Goal: Transaction & Acquisition: Purchase product/service

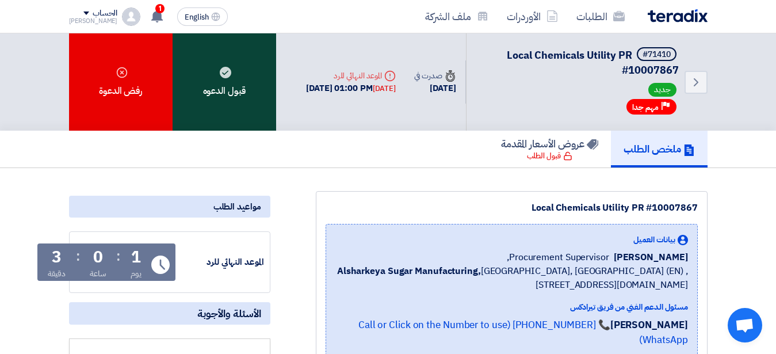
click at [245, 85] on div "قبول الدعوه" at bounding box center [225, 81] width 104 height 97
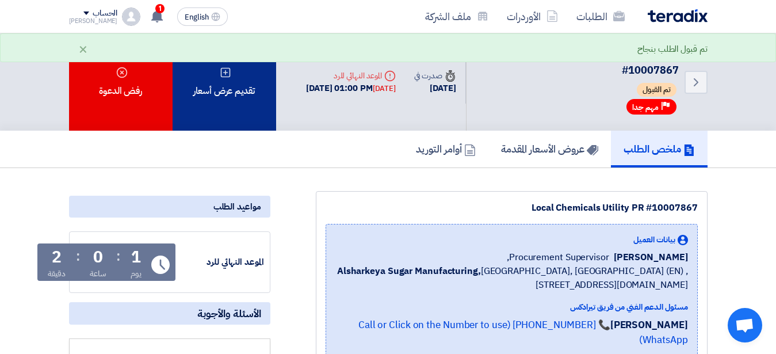
click at [232, 79] on div "تقديم عرض أسعار" at bounding box center [225, 81] width 104 height 97
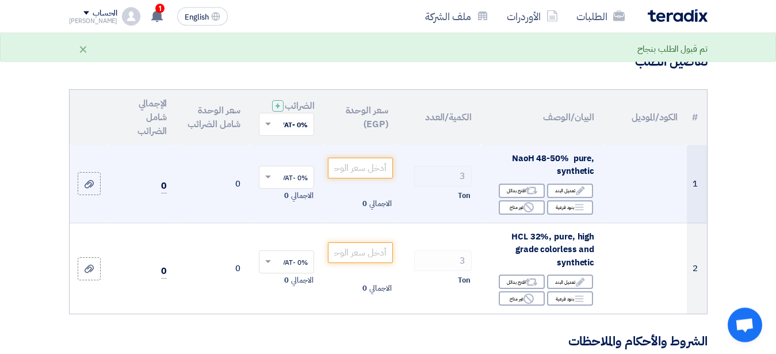
scroll to position [59, 0]
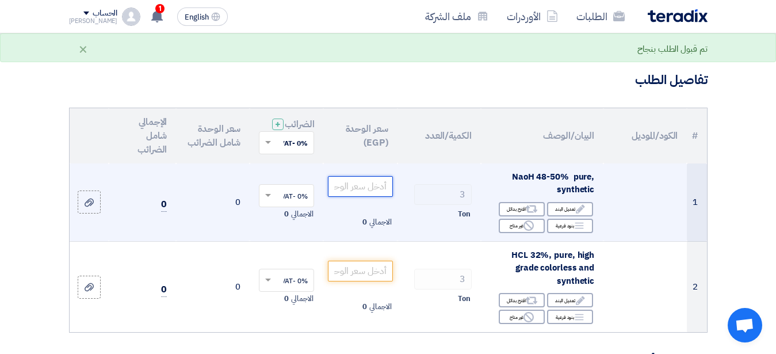
click at [348, 193] on input "number" at bounding box center [360, 186] width 64 height 21
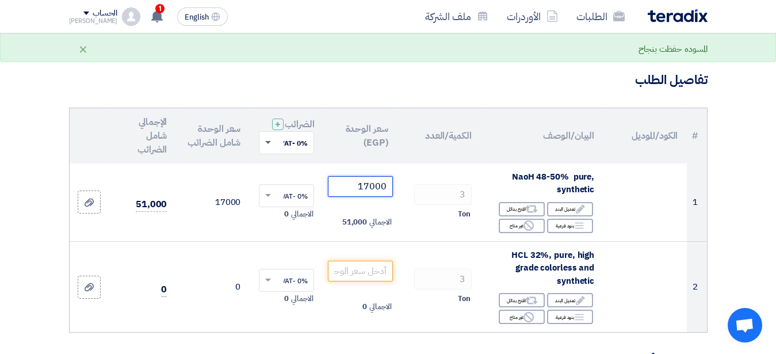
type input "17000"
click at [269, 145] on span at bounding box center [268, 143] width 6 height 4
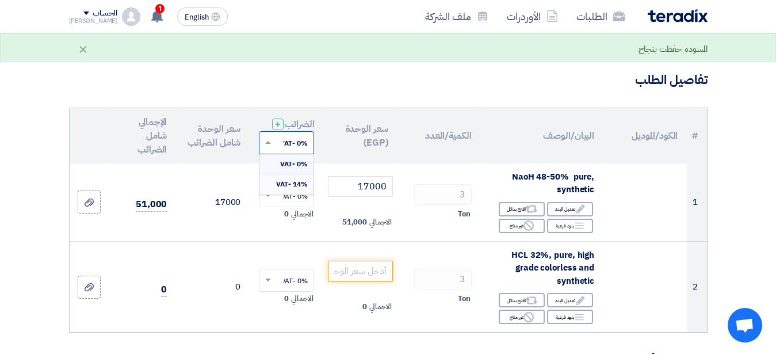
click at [283, 189] on span "14% -VAT" at bounding box center [292, 184] width 32 height 10
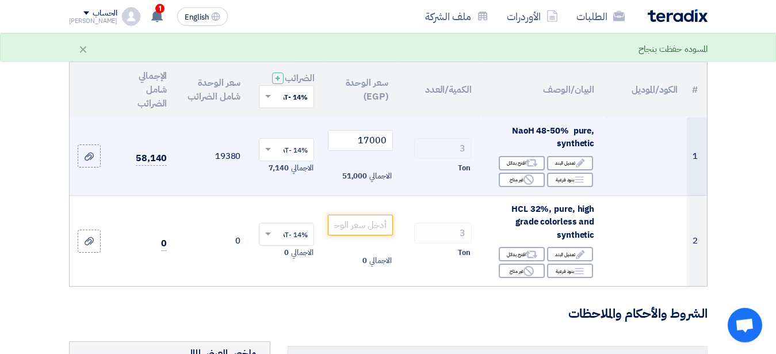
scroll to position [117, 0]
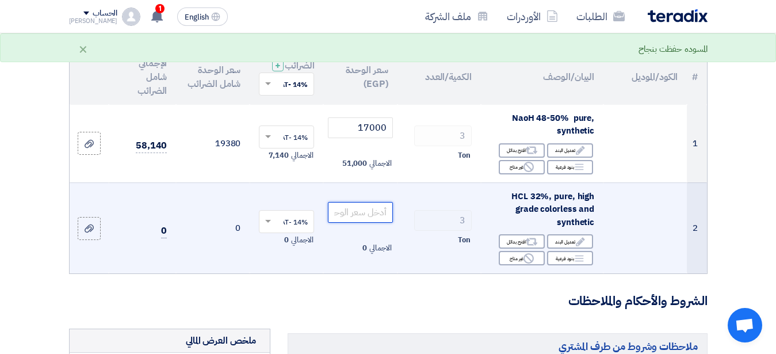
click at [375, 222] on input "number" at bounding box center [360, 212] width 64 height 21
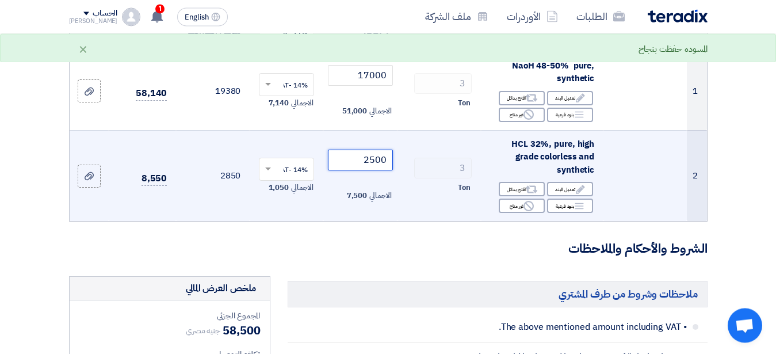
scroll to position [176, 0]
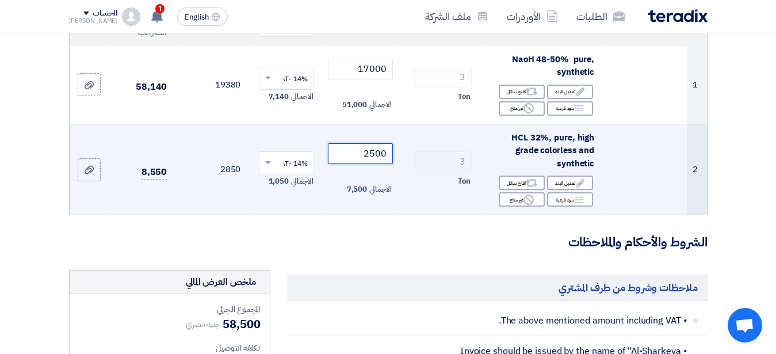
type input "2500"
click at [266, 168] on span at bounding box center [267, 163] width 14 height 10
click at [285, 209] on span "14% -VAT" at bounding box center [292, 204] width 30 height 10
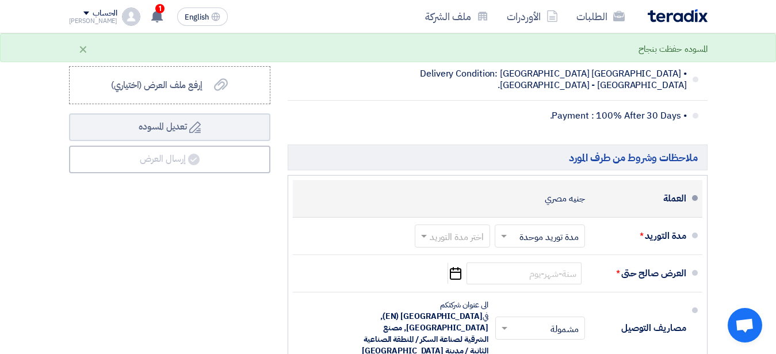
scroll to position [646, 0]
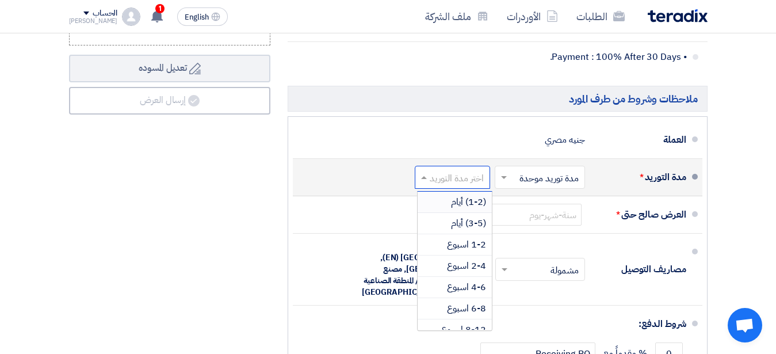
click at [421, 183] on span at bounding box center [422, 177] width 14 height 12
click at [452, 209] on span "(1-2) أيام" at bounding box center [468, 202] width 35 height 14
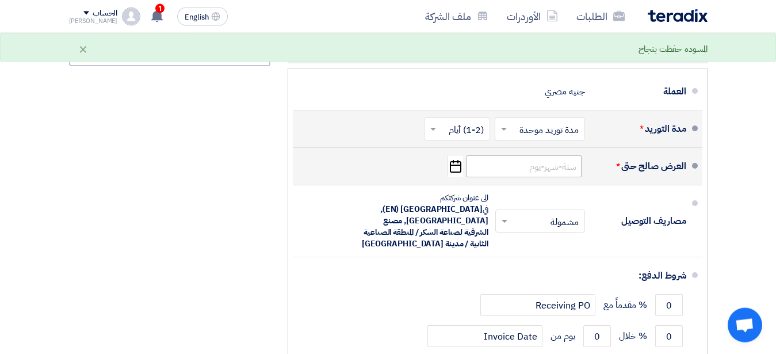
scroll to position [704, 0]
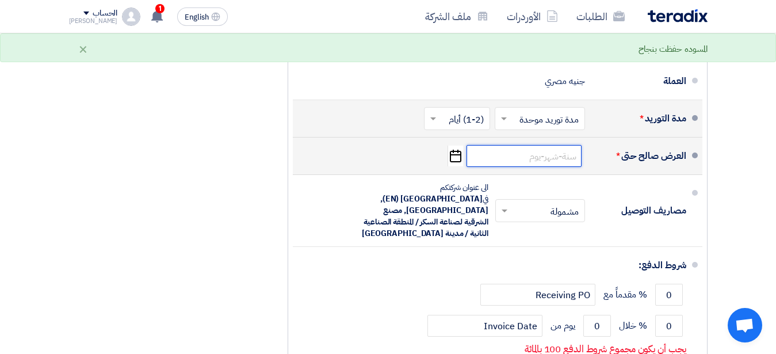
click at [520, 167] on input at bounding box center [524, 156] width 115 height 22
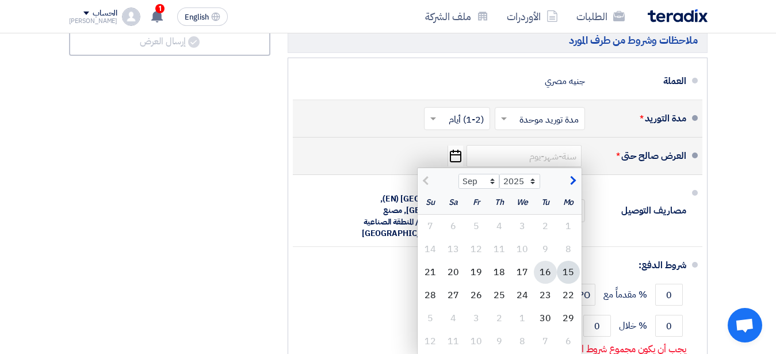
click at [545, 284] on div "16" at bounding box center [545, 272] width 23 height 23
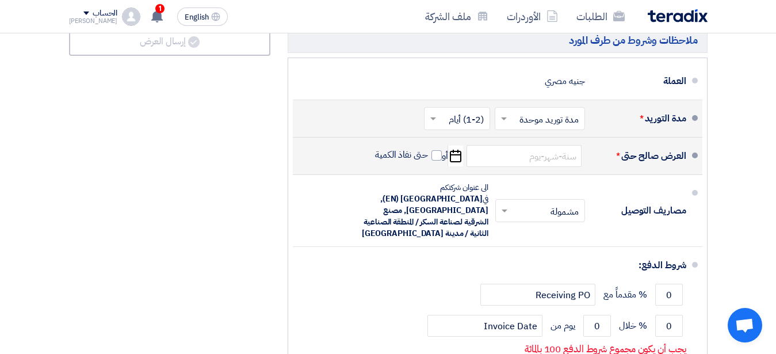
type input "[DATE]"
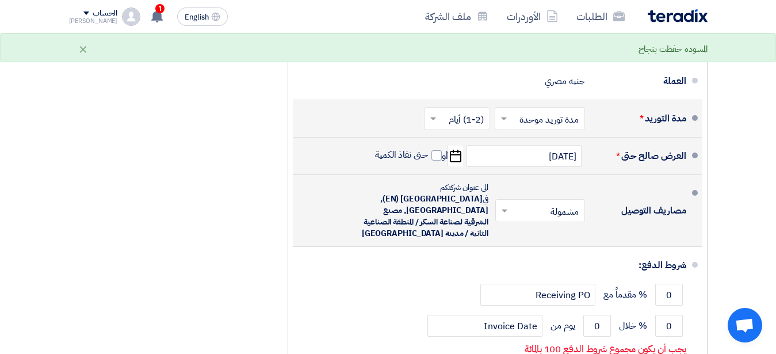
click at [507, 211] on span at bounding box center [503, 211] width 14 height 12
click at [501, 213] on span at bounding box center [503, 211] width 14 height 12
click at [509, 189] on li "مصاريف التوصيل × مشمولة × مشمولة غير مشمولة" at bounding box center [498, 211] width 410 height 72
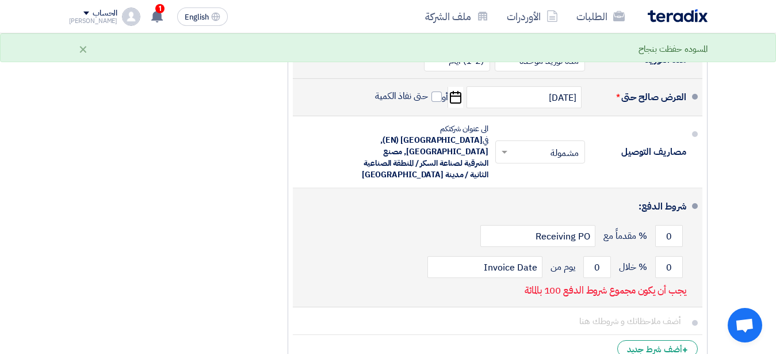
scroll to position [822, 0]
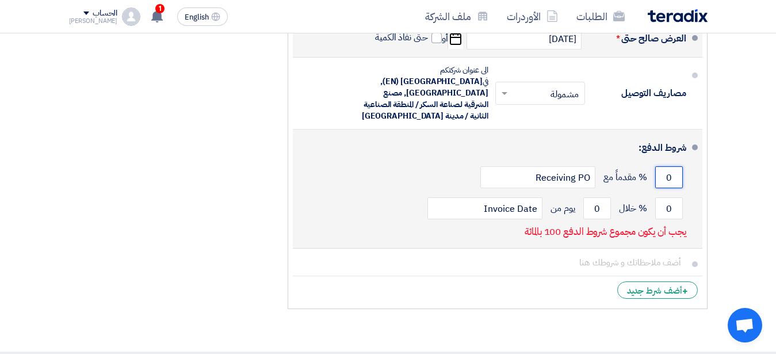
drag, startPoint x: 663, startPoint y: 174, endPoint x: 677, endPoint y: 175, distance: 13.9
click at [677, 175] on input "0" at bounding box center [669, 177] width 28 height 22
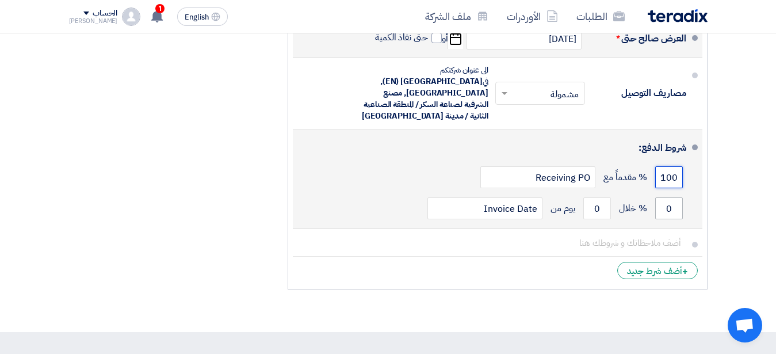
type input "100"
click at [670, 203] on input "0" at bounding box center [669, 208] width 28 height 22
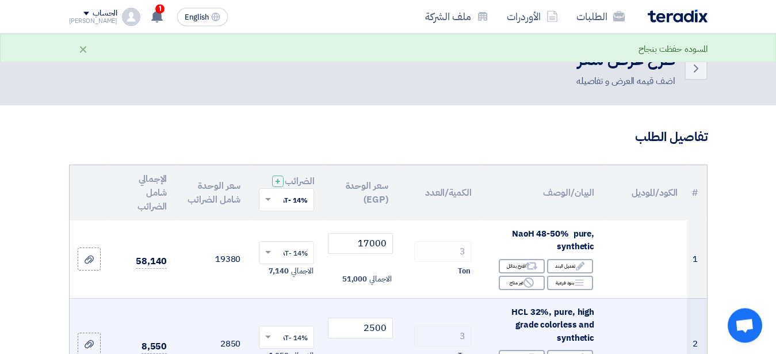
scroll to position [0, 0]
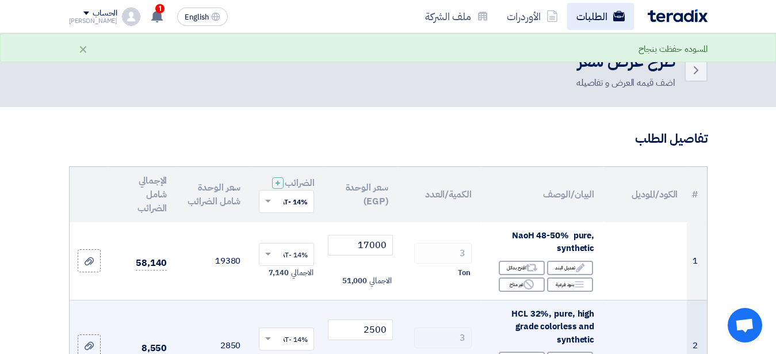
click at [598, 20] on link "الطلبات" at bounding box center [600, 16] width 67 height 27
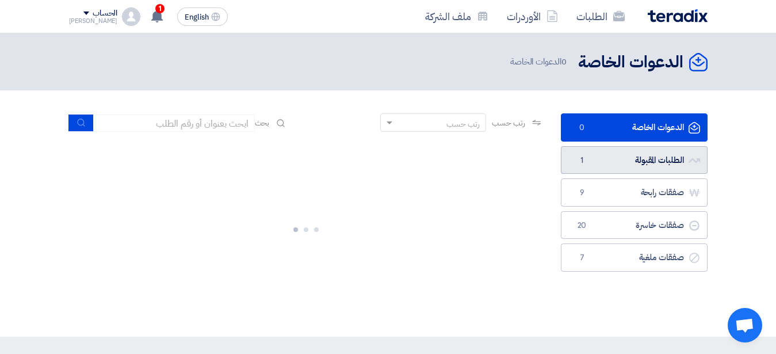
click at [631, 158] on link "الطلبات المقبولة الطلبات المقبولة 1" at bounding box center [634, 160] width 147 height 28
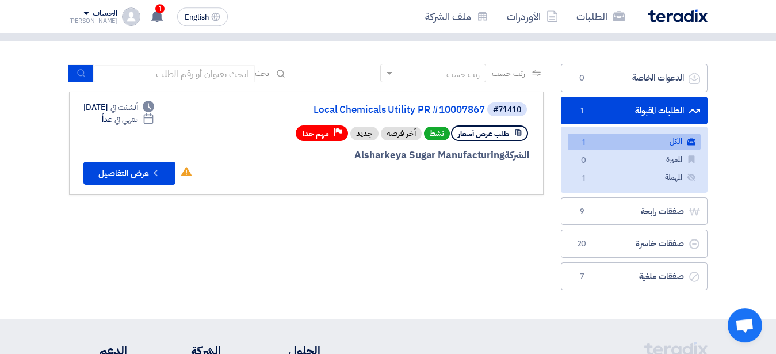
scroll to position [59, 0]
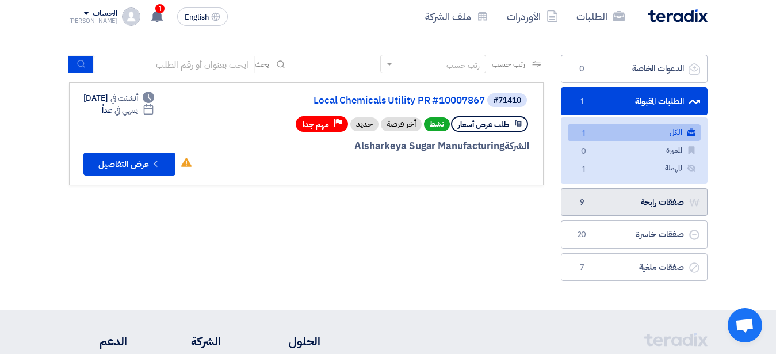
click at [649, 207] on link "صفقات رابحة صفقات رابحة 9" at bounding box center [634, 202] width 147 height 28
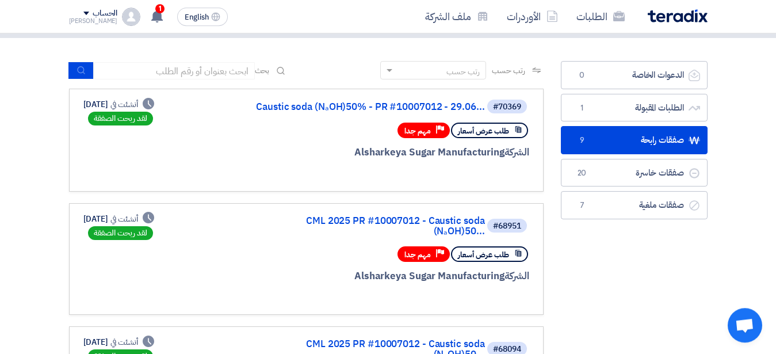
scroll to position [59, 0]
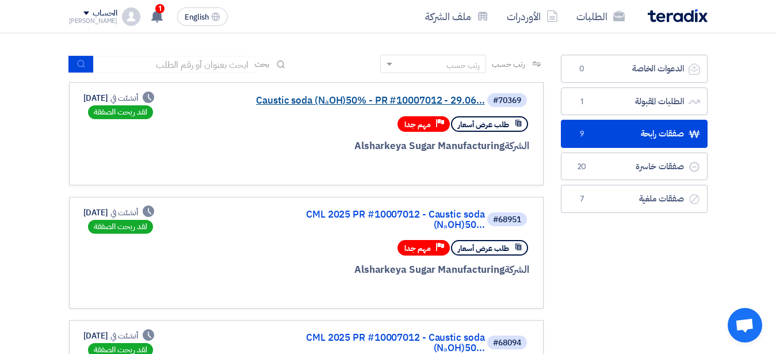
click at [350, 100] on link "Caustic soda (NₐOH)50% - PR #10007012 - 29.06..." at bounding box center [370, 101] width 230 height 10
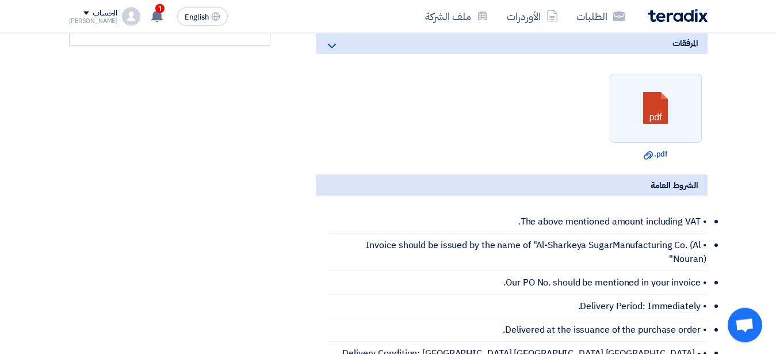
scroll to position [470, 0]
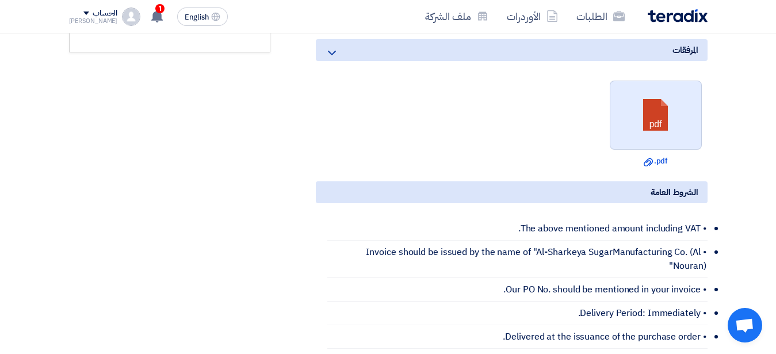
click at [659, 109] on link at bounding box center [656, 115] width 92 height 69
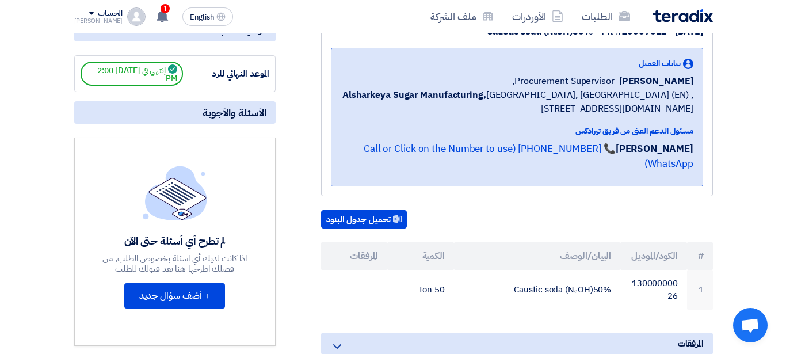
scroll to position [0, 0]
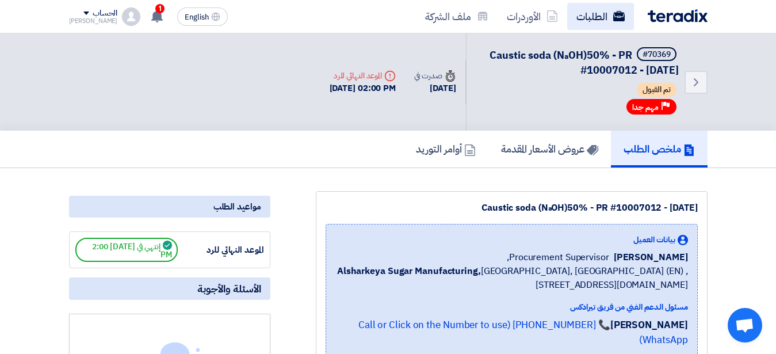
click at [579, 18] on link "الطلبات" at bounding box center [600, 16] width 67 height 27
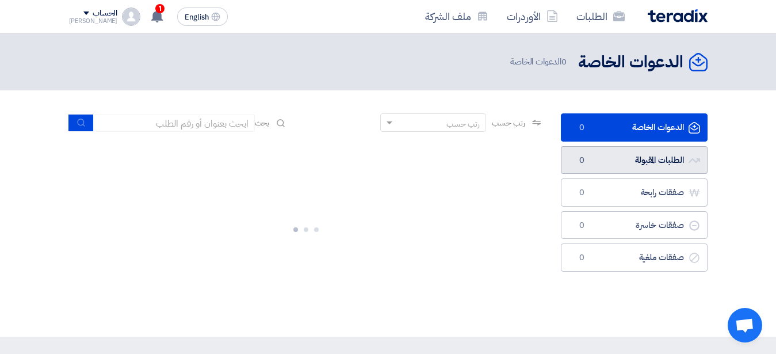
click at [627, 152] on link "الطلبات المقبولة الطلبات المقبولة 0" at bounding box center [634, 160] width 147 height 28
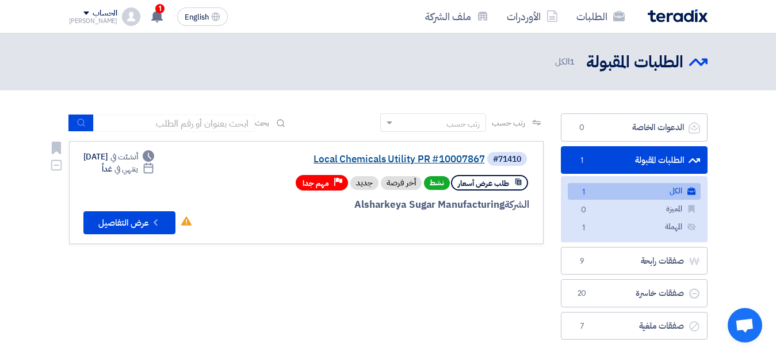
click at [441, 161] on link "Local Chemicals Utility PR #10007867" at bounding box center [370, 159] width 230 height 10
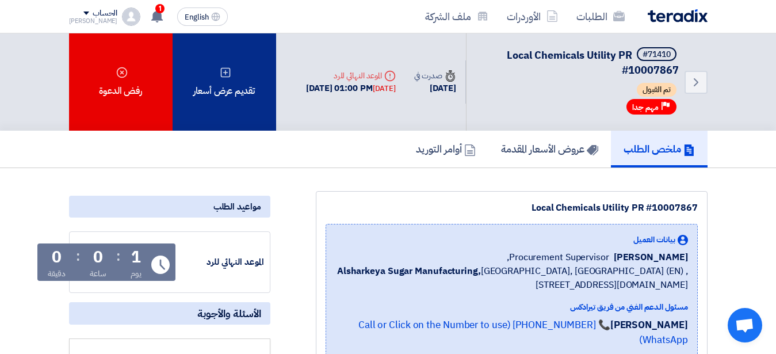
click at [223, 79] on div "تقديم عرض أسعار" at bounding box center [225, 81] width 104 height 97
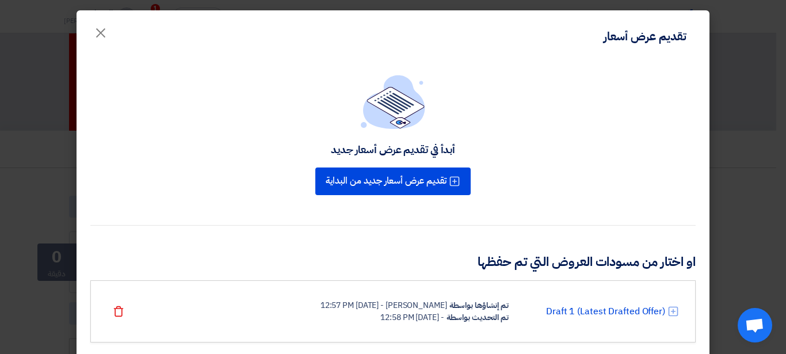
scroll to position [28, 0]
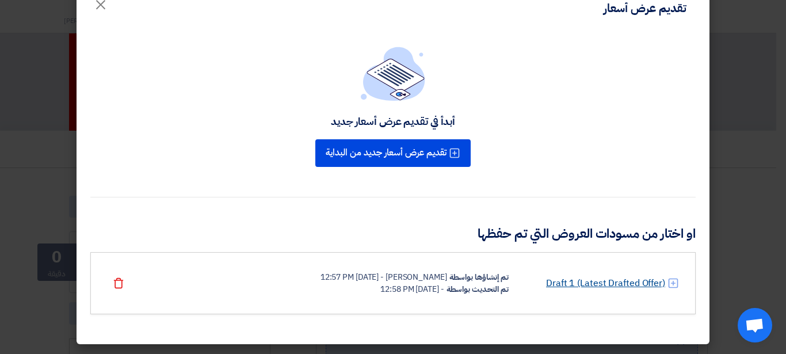
click at [587, 284] on link "Draft 1 (Latest Drafted Offer)" at bounding box center [605, 283] width 119 height 14
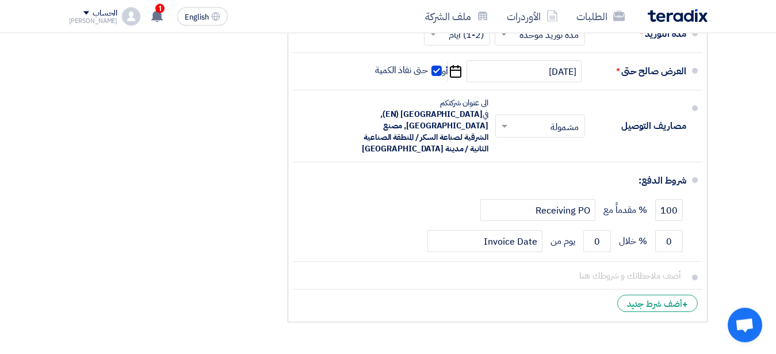
scroll to position [822, 0]
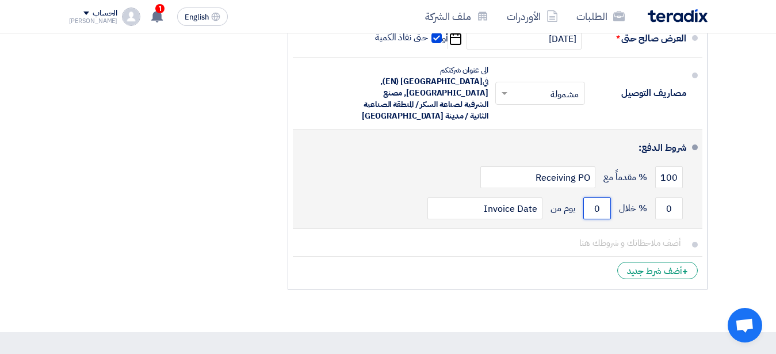
drag, startPoint x: 594, startPoint y: 208, endPoint x: 612, endPoint y: 209, distance: 17.8
click at [611, 209] on input "0" at bounding box center [597, 208] width 28 height 22
type input "100"
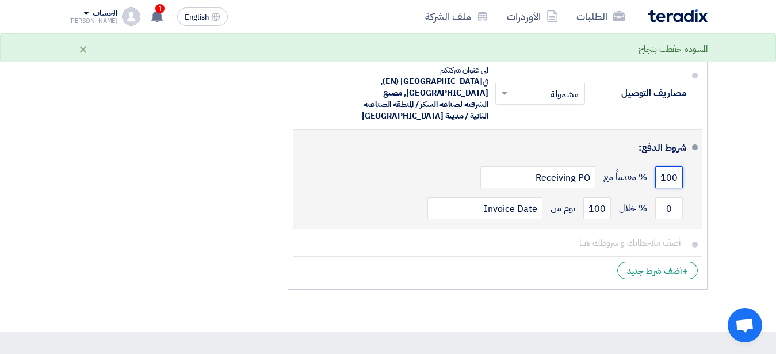
drag, startPoint x: 662, startPoint y: 177, endPoint x: 684, endPoint y: 177, distance: 21.9
click at [683, 177] on input "100" at bounding box center [669, 177] width 28 height 22
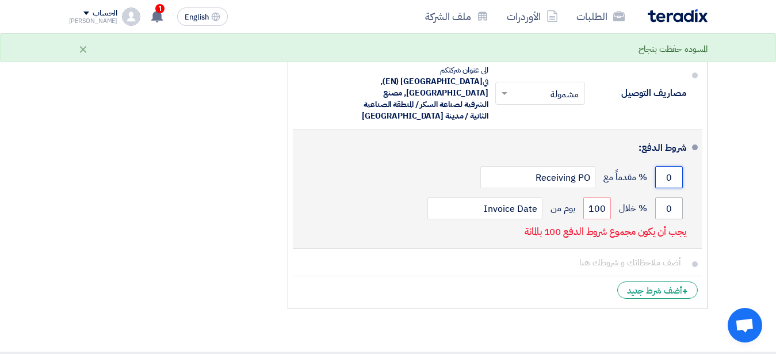
type input "0"
drag, startPoint x: 668, startPoint y: 205, endPoint x: 677, endPoint y: 208, distance: 9.1
click at [677, 208] on input "0" at bounding box center [669, 208] width 28 height 22
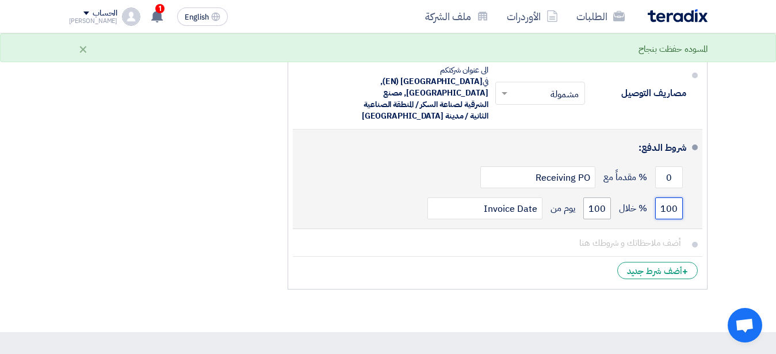
type input "100"
drag, startPoint x: 590, startPoint y: 206, endPoint x: 619, endPoint y: 205, distance: 28.2
click at [611, 205] on input "100" at bounding box center [597, 208] width 28 height 22
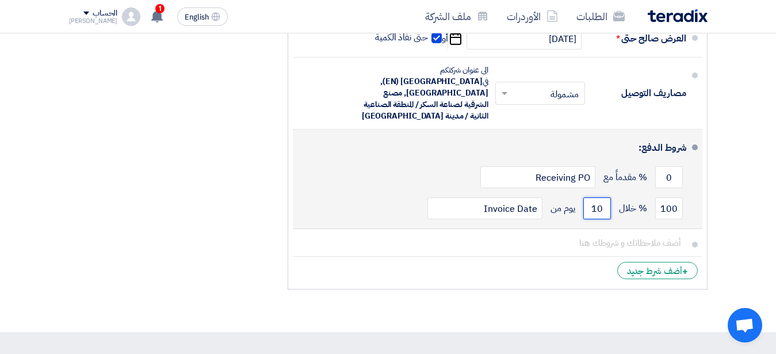
type input "1"
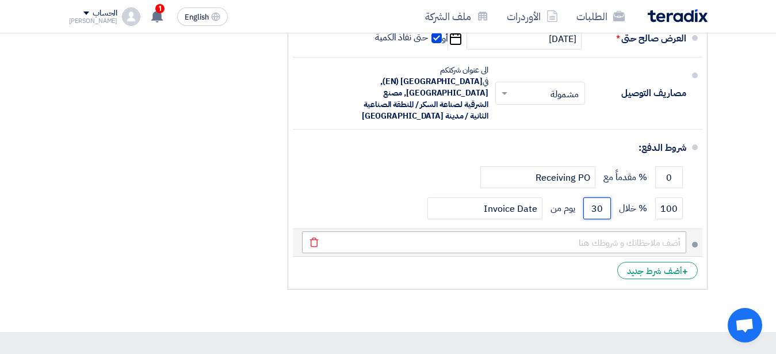
type input "30"
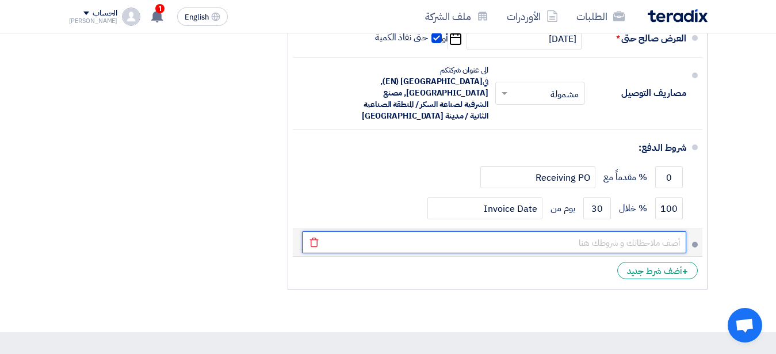
click at [563, 233] on input "text" at bounding box center [494, 242] width 384 height 22
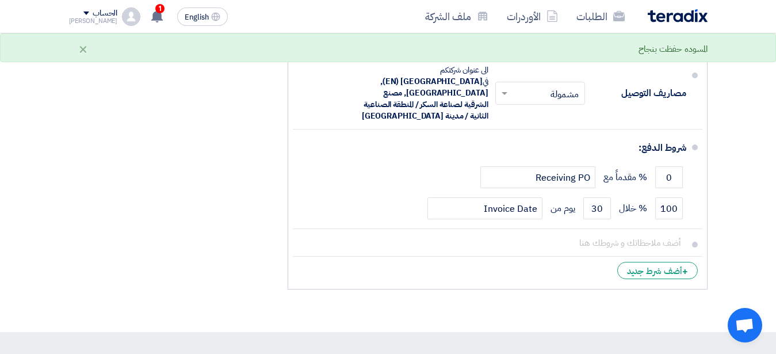
click at [585, 269] on li "+ أضف شرط جديد" at bounding box center [498, 271] width 410 height 28
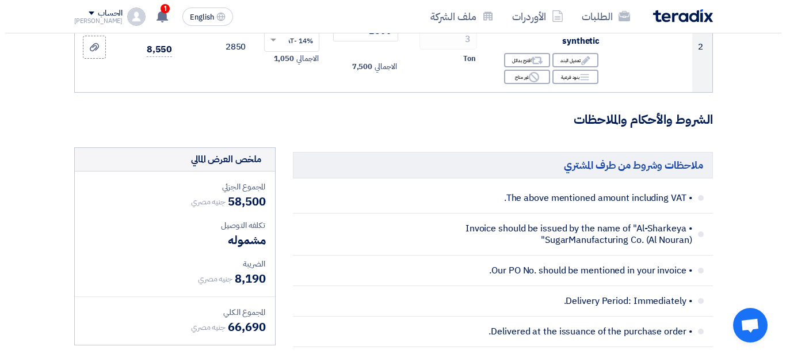
scroll to position [533, 0]
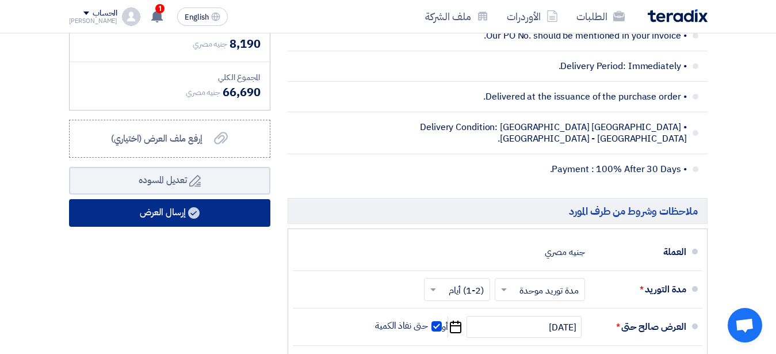
click at [213, 225] on button "إرسال العرض" at bounding box center [169, 213] width 201 height 28
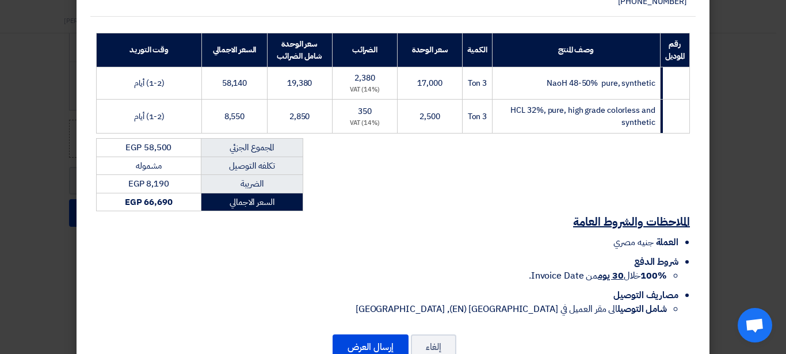
scroll to position [242, 0]
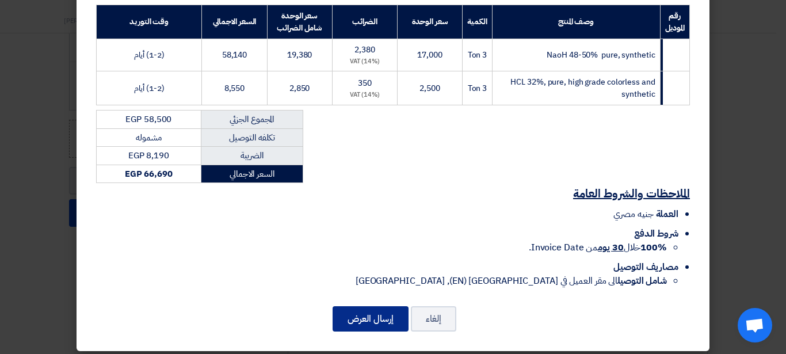
click at [383, 307] on button "إرسال العرض" at bounding box center [371, 318] width 76 height 25
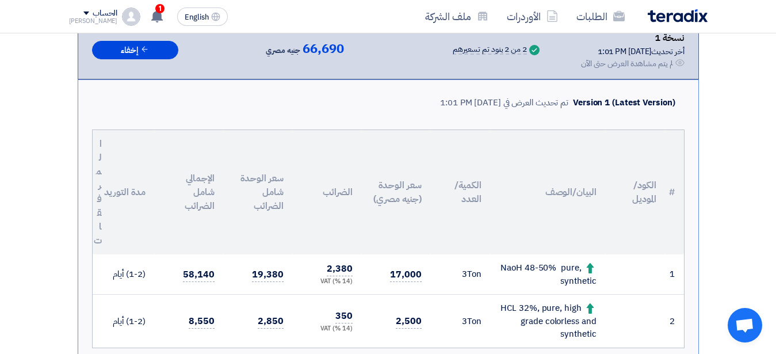
scroll to position [176, 0]
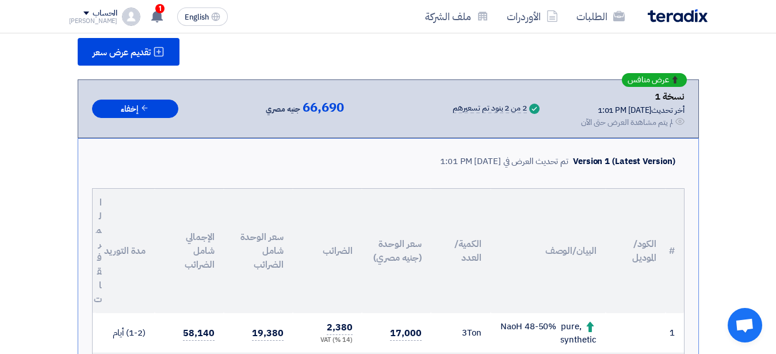
click at [623, 119] on div "لم يتم مشاهدة العرض حتى الآن" at bounding box center [627, 122] width 92 height 12
click at [624, 104] on div "أخر تحديث [DATE] 1:01 PM" at bounding box center [633, 110] width 104 height 12
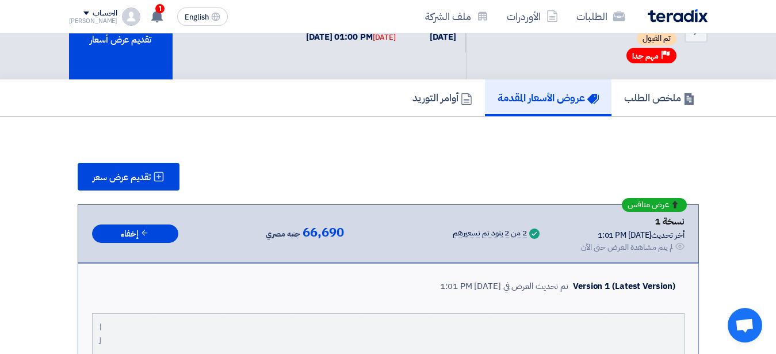
scroll to position [0, 0]
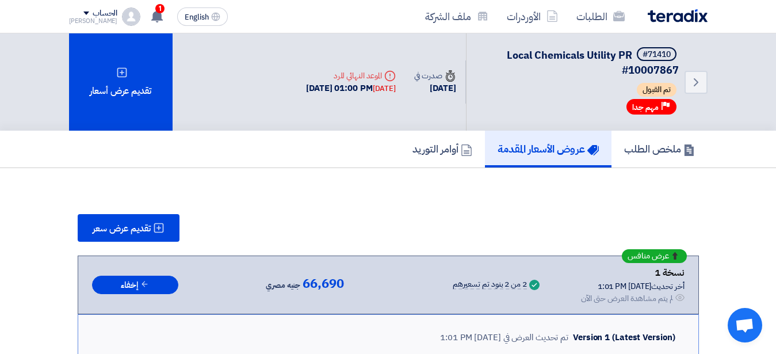
click at [537, 143] on h5 "عروض الأسعار المقدمة" at bounding box center [548, 148] width 101 height 13
